Goal: Task Accomplishment & Management: Manage account settings

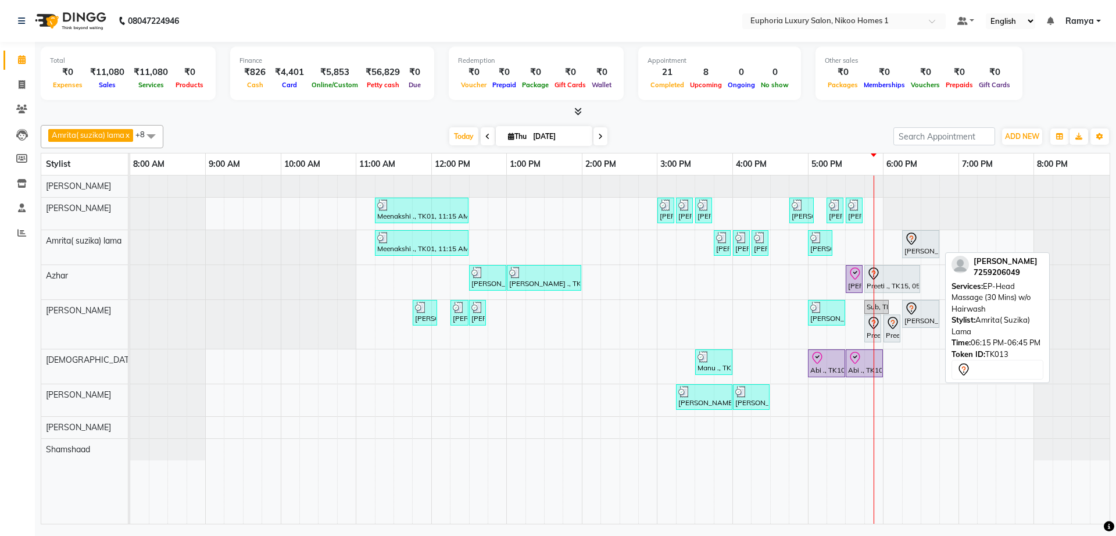
click at [908, 246] on div "[PERSON_NAME], TK13, 06:15 PM-06:45 PM, EP-Head Massage (30 Mins) w/o Hairwash" at bounding box center [920, 244] width 35 height 24
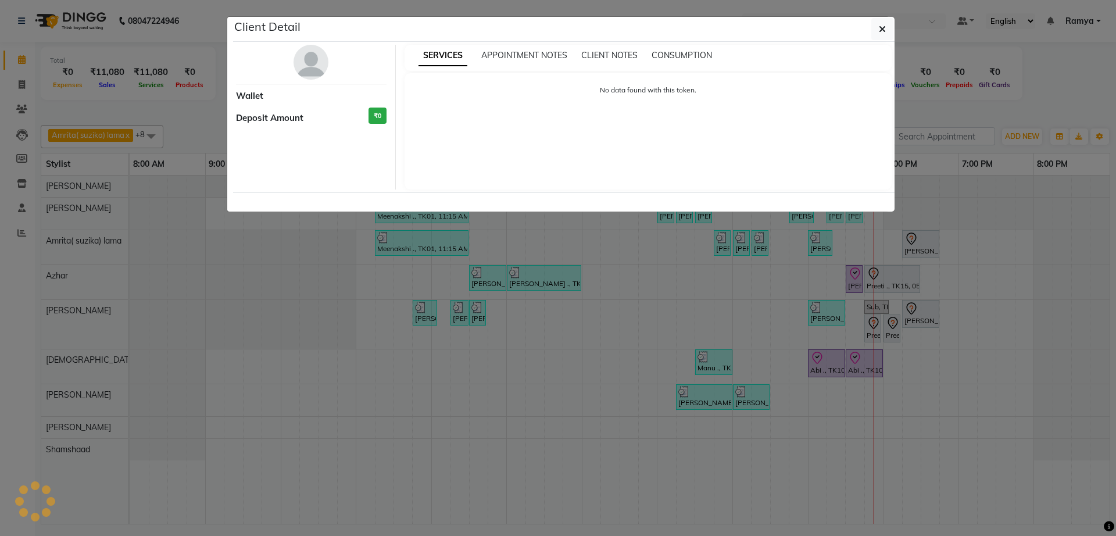
select select "7"
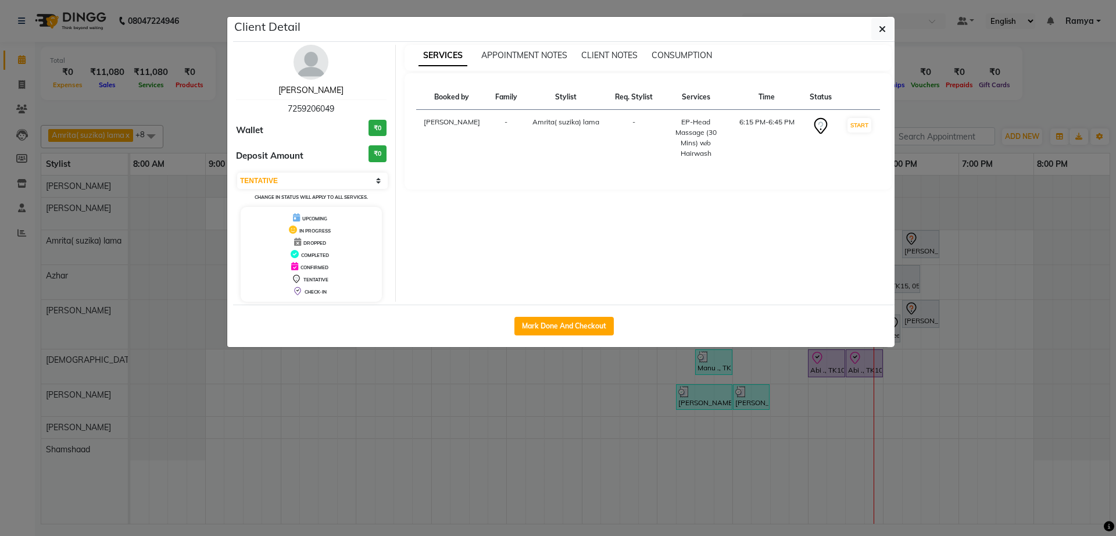
click at [305, 92] on link "[PERSON_NAME]" at bounding box center [310, 90] width 65 height 10
